Goal: Find contact information

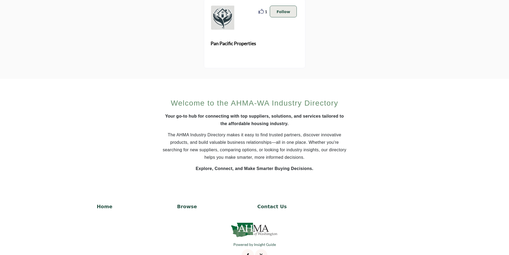
scroll to position [308, 0]
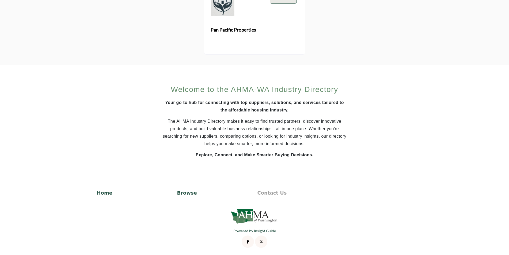
click at [272, 193] on p "Contact Us" at bounding box center [294, 192] width 75 height 7
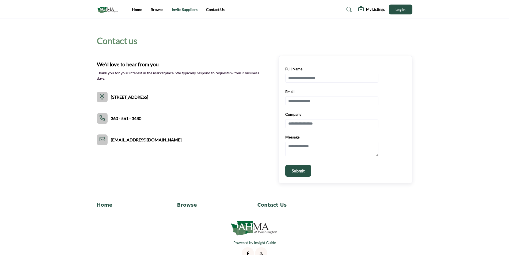
click at [184, 8] on link "Invite Suppliers" at bounding box center [185, 9] width 26 height 5
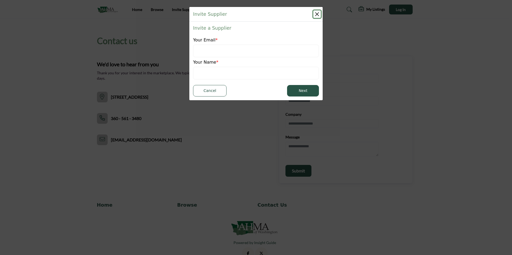
click at [314, 13] on button "Close" at bounding box center [316, 13] width 7 height 7
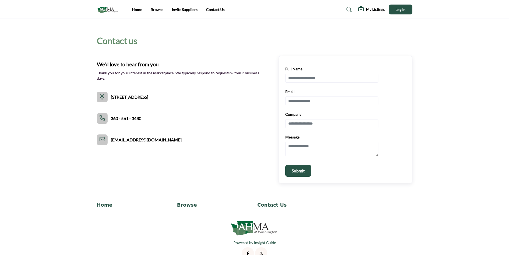
click at [105, 9] on img at bounding box center [109, 9] width 24 height 9
